Goal: Check status: Check status

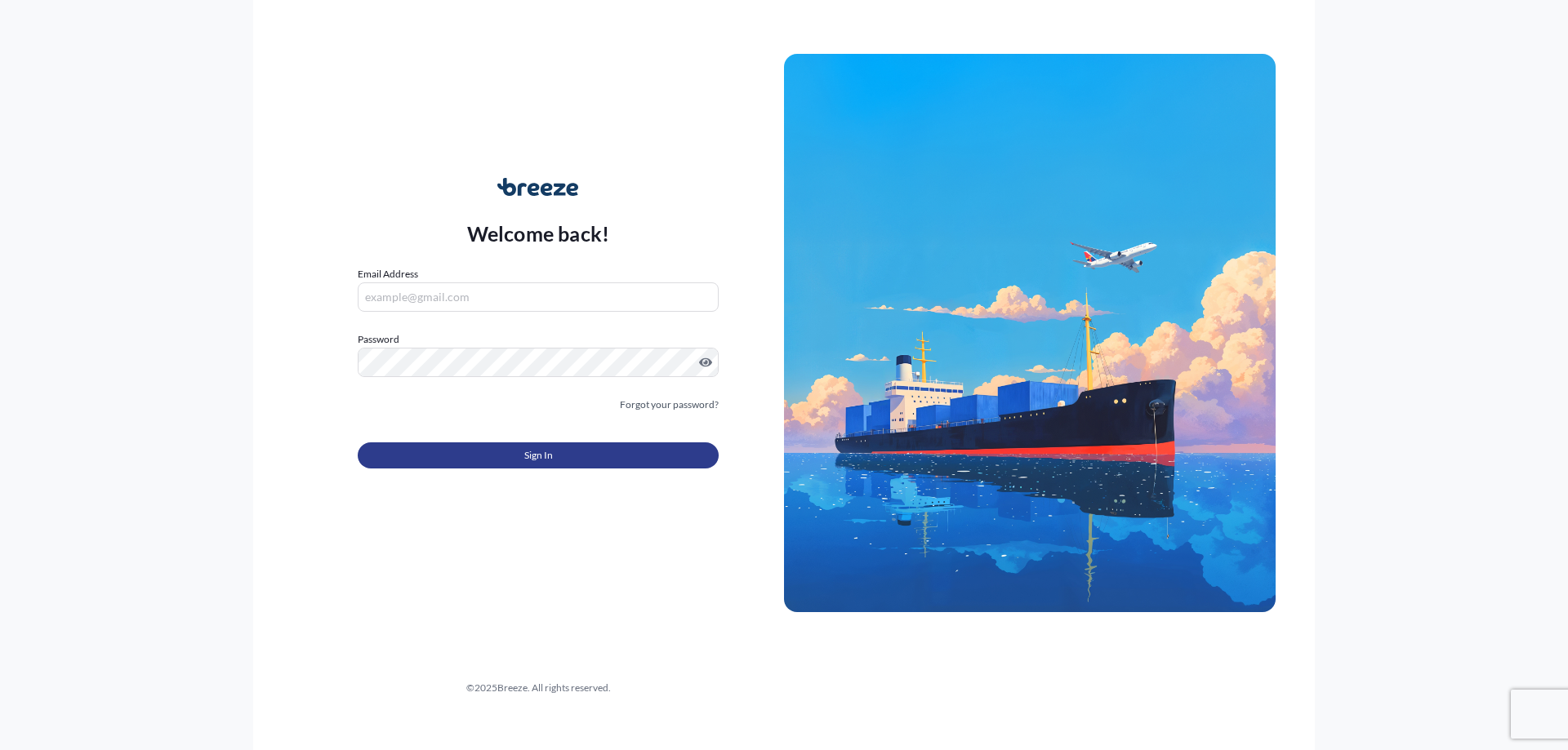
type input "[PERSON_NAME][EMAIL_ADDRESS][PERSON_NAME][DOMAIN_NAME]"
click at [535, 450] on span "Sign In" at bounding box center [539, 455] width 29 height 16
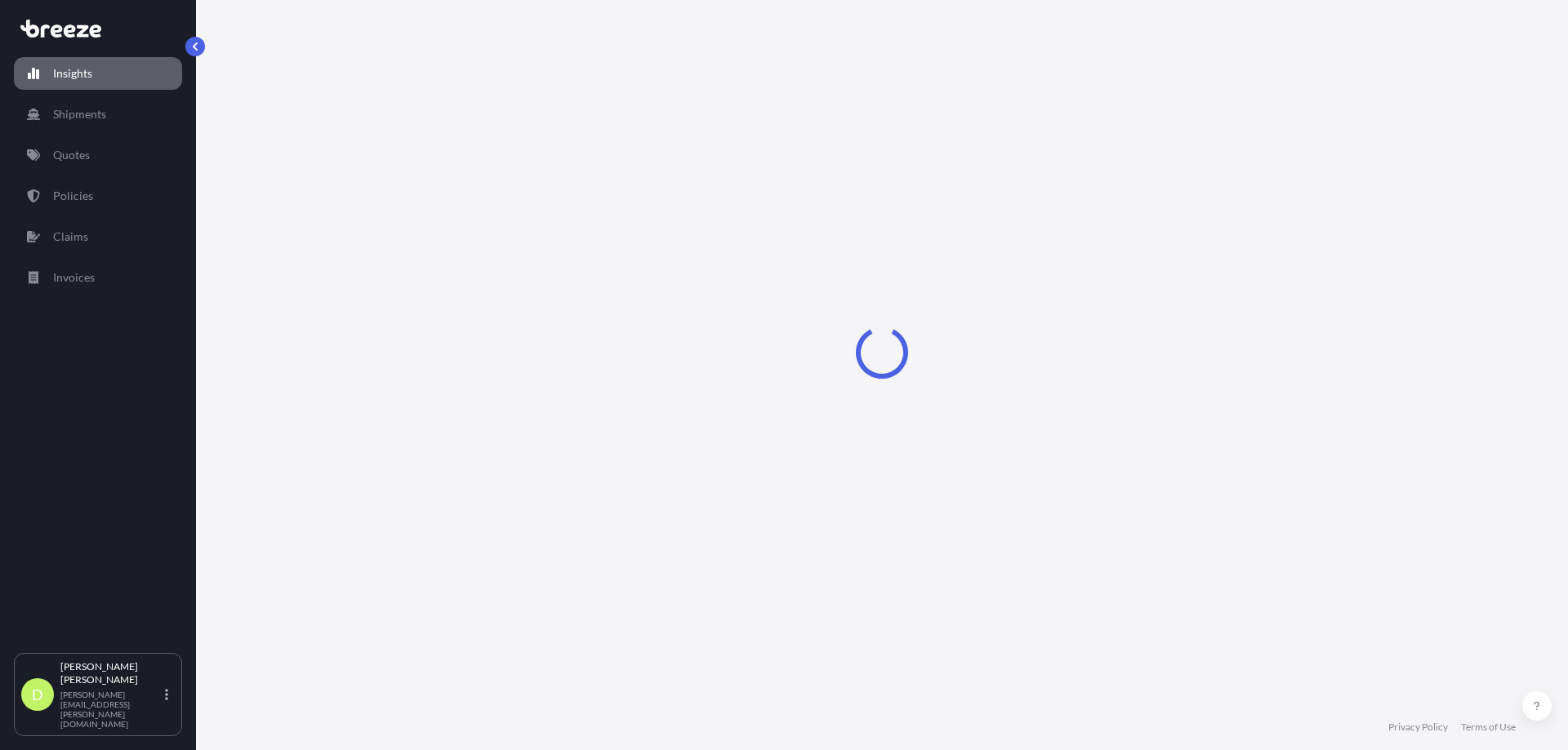
select select "2025"
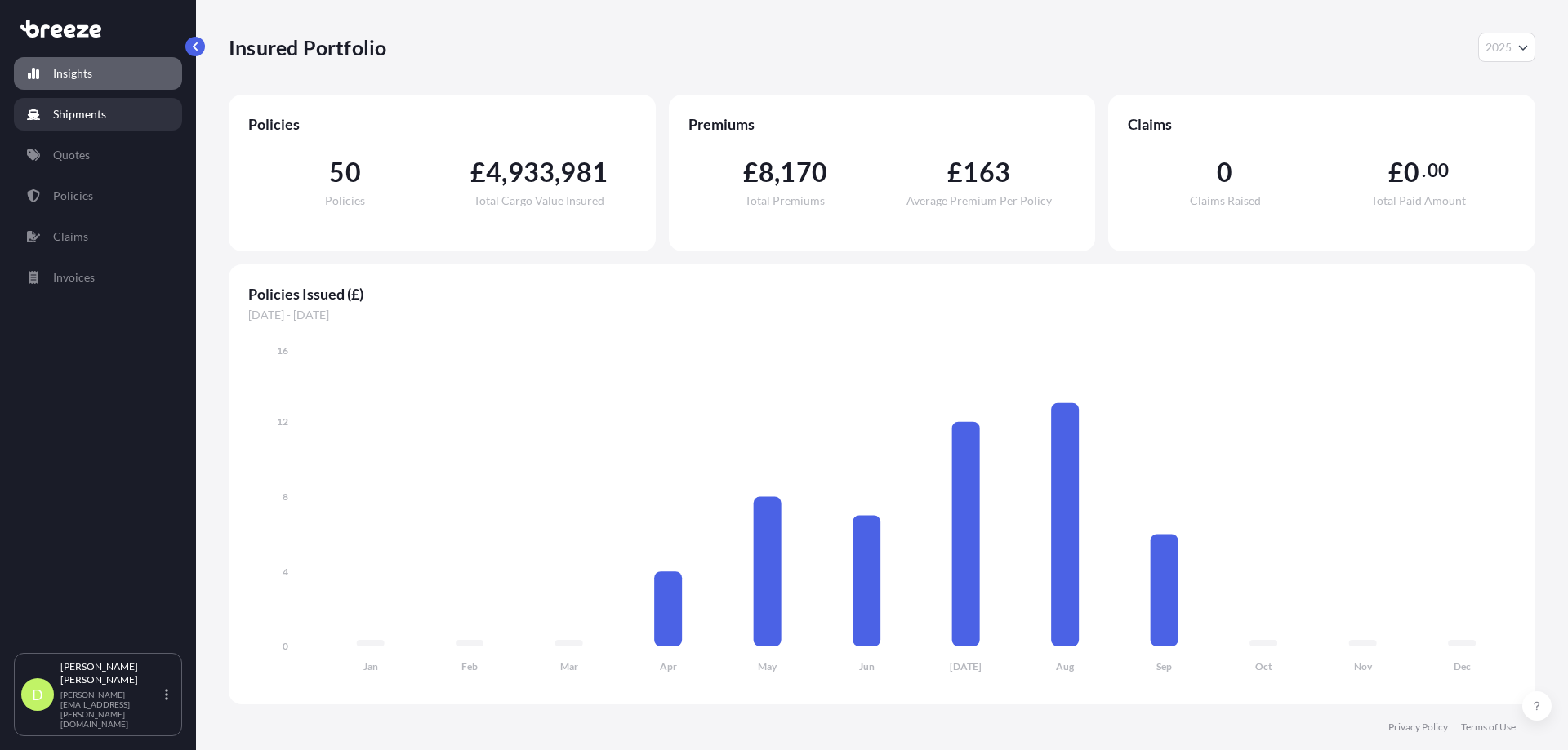
click at [101, 122] on p "Shipments" at bounding box center [79, 114] width 53 height 16
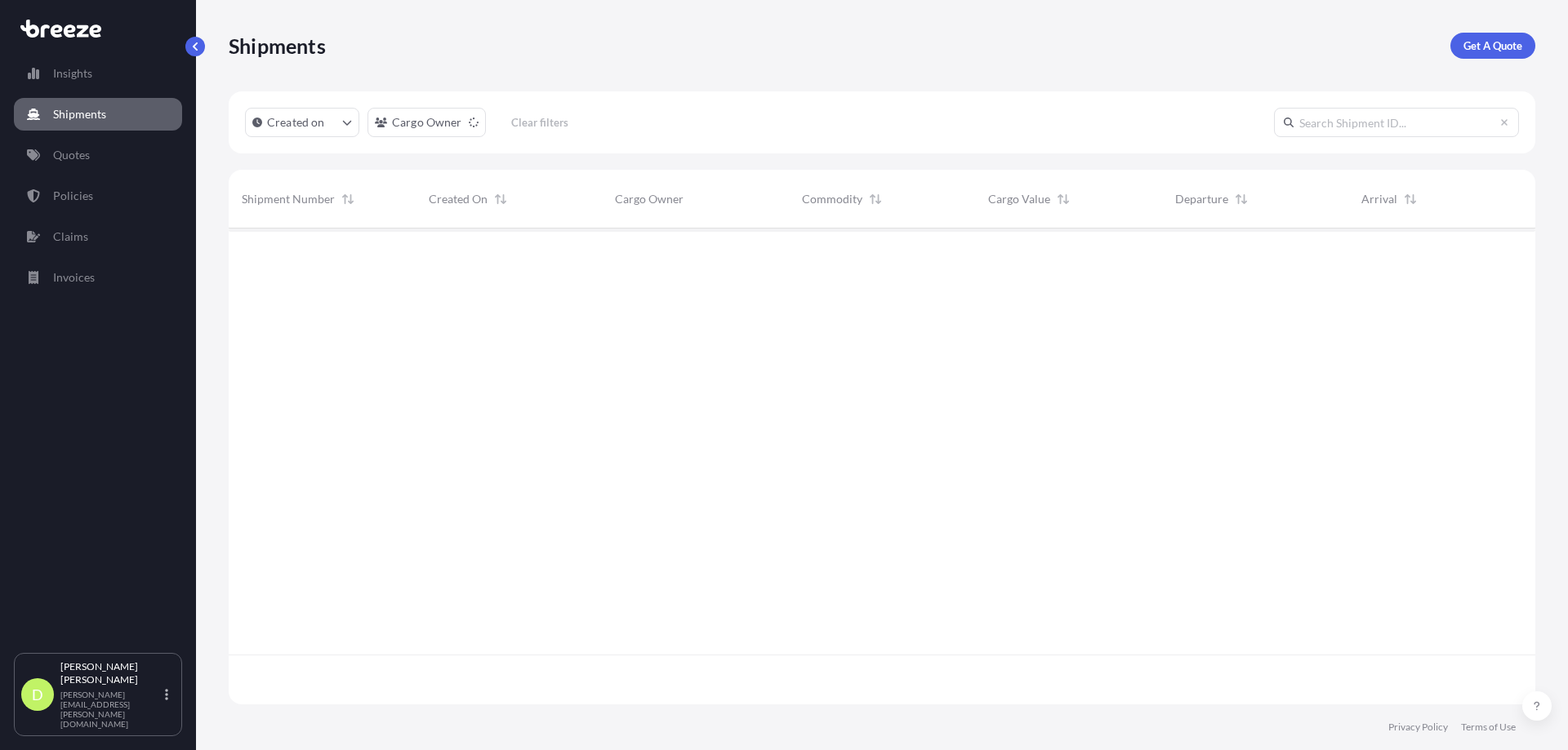
scroll to position [523, 1294]
click at [86, 206] on link "Policies" at bounding box center [98, 196] width 168 height 33
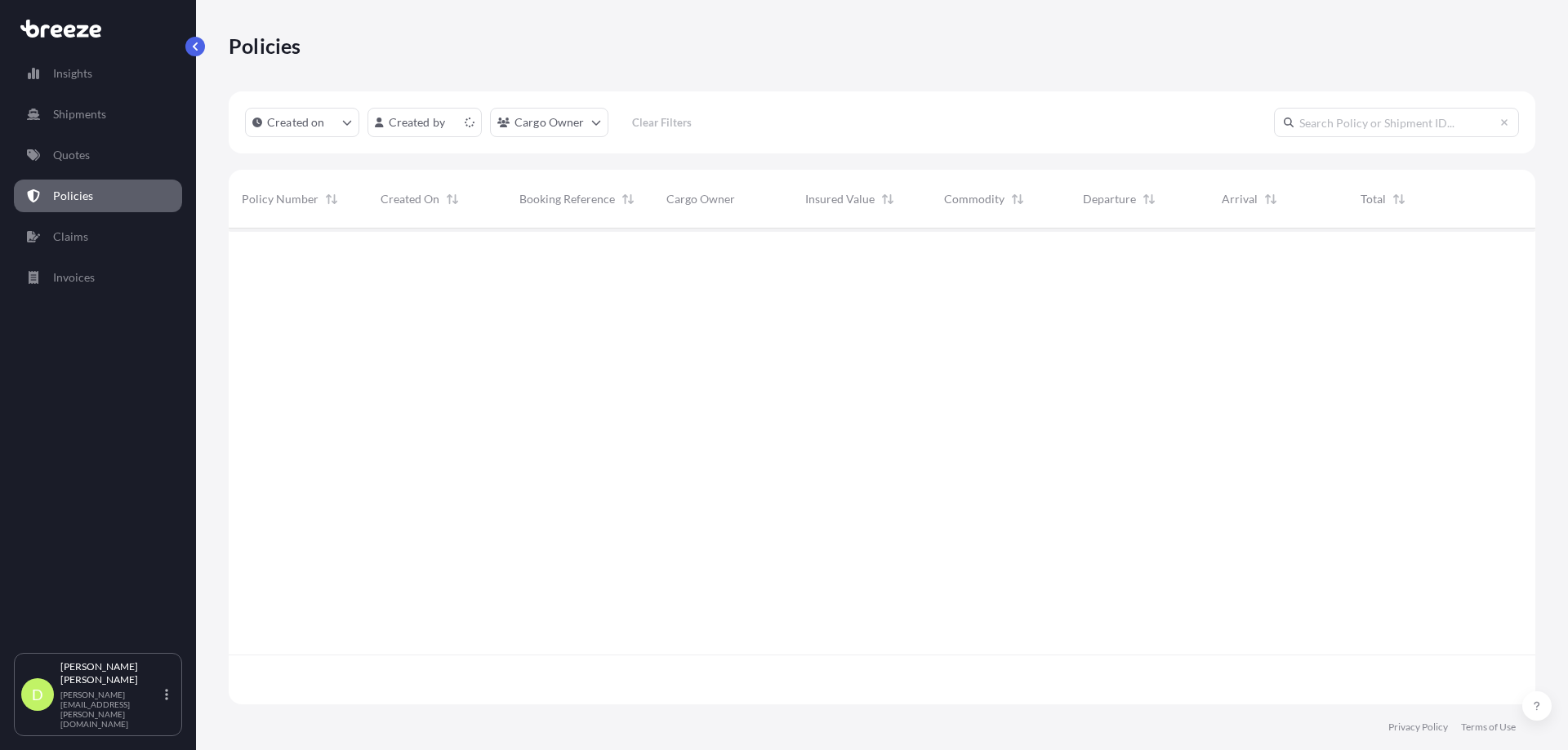
scroll to position [472, 1294]
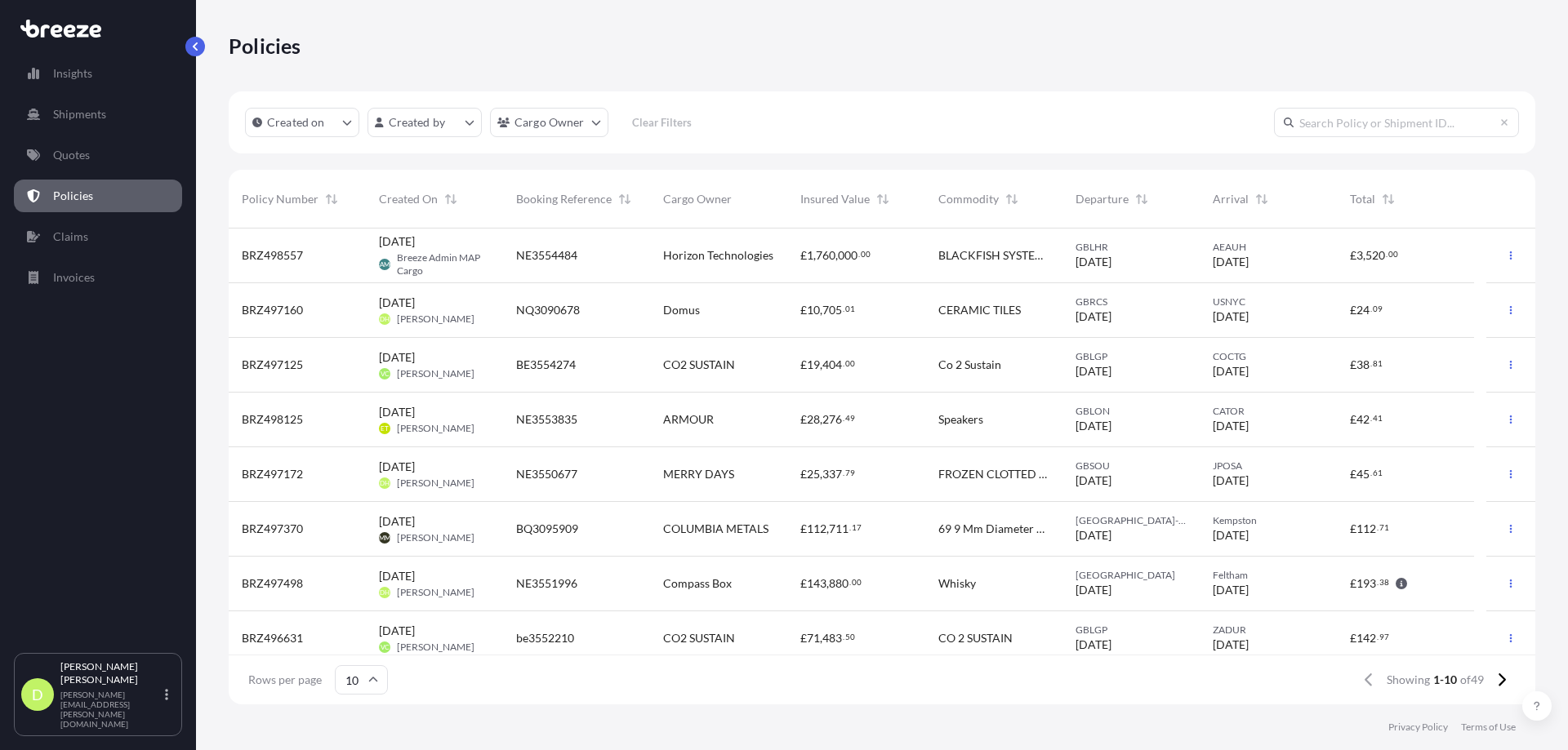
click at [508, 586] on div "NE3551996" at bounding box center [577, 584] width 147 height 55
